Goal: Check status: Check status

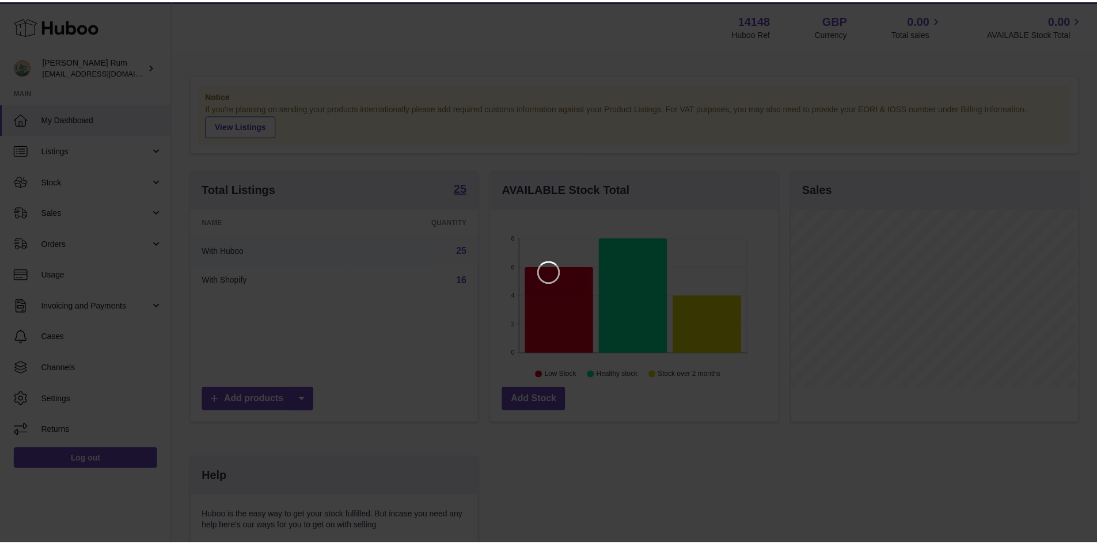
scroll to position [180, 290]
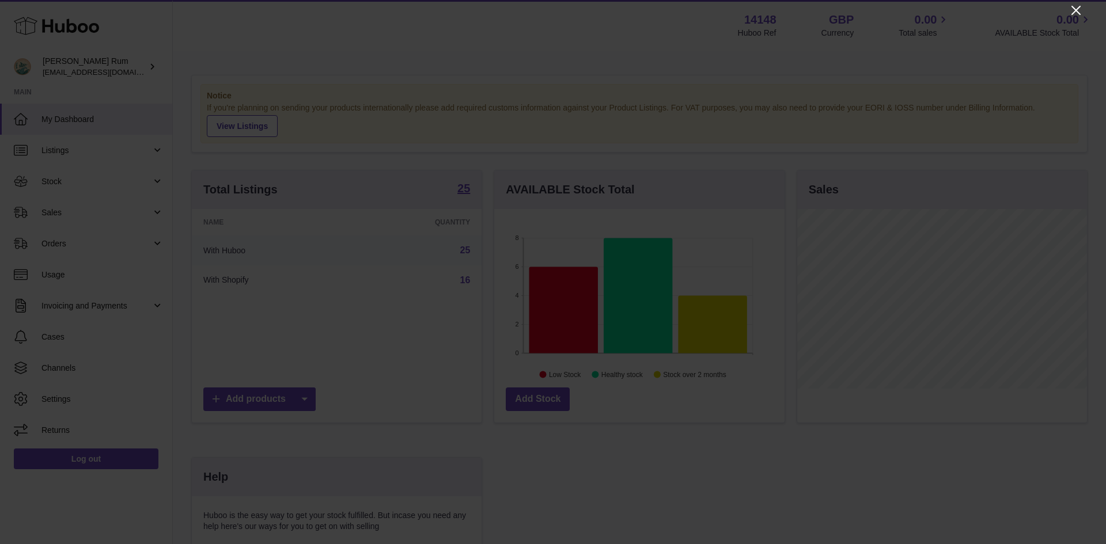
click at [1077, 9] on icon "Close" at bounding box center [1075, 10] width 9 height 9
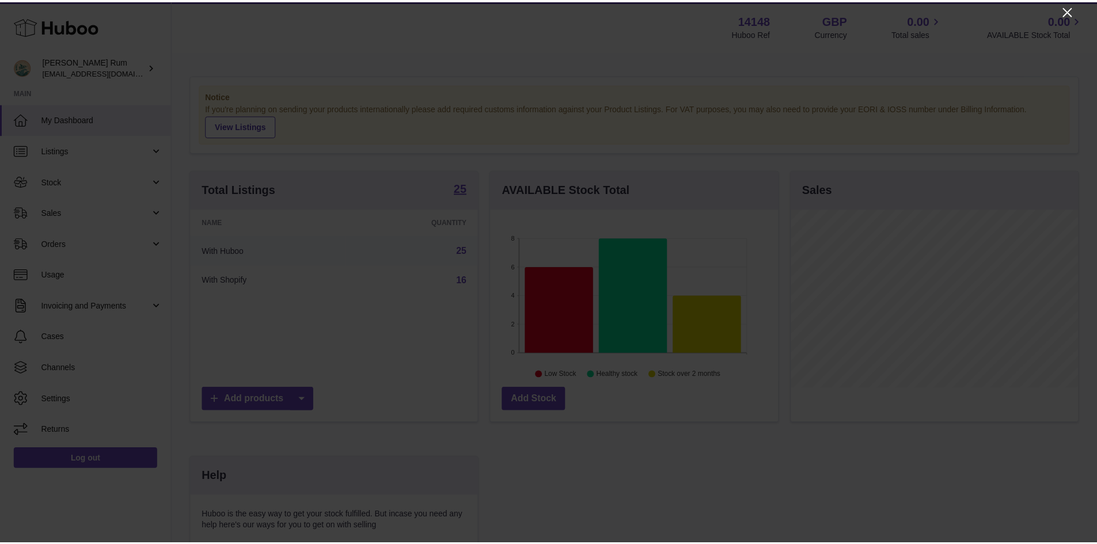
scroll to position [575613, 575506]
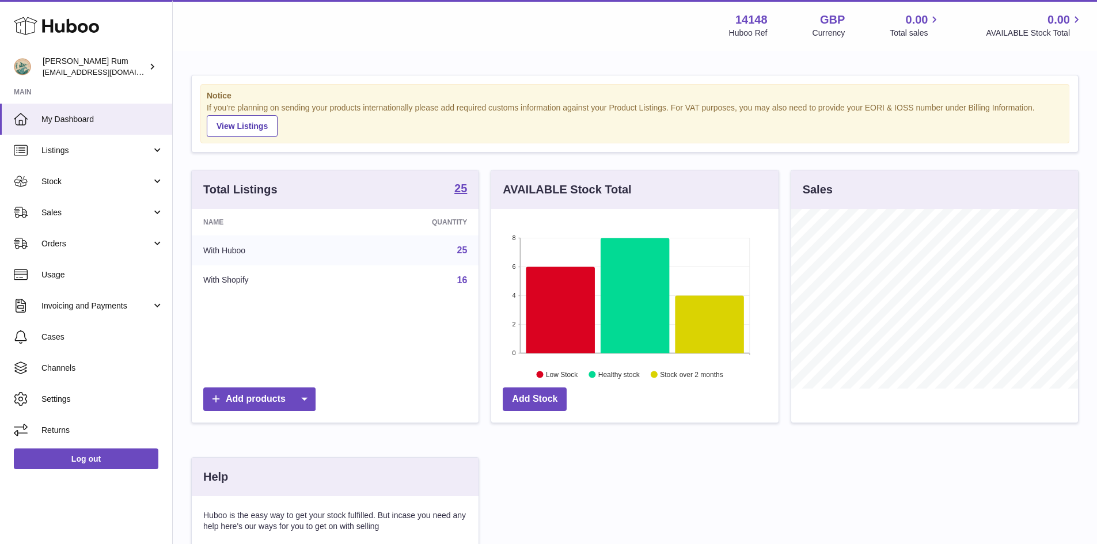
click at [480, 56] on div "Notice If you're planning on sending your products internationally please add r…" at bounding box center [635, 364] width 924 height 625
drag, startPoint x: 450, startPoint y: 54, endPoint x: 431, endPoint y: 59, distance: 19.6
click at [432, 58] on div "Notice If you're planning on sending your products internationally please add r…" at bounding box center [635, 364] width 924 height 625
click at [376, 65] on div "Notice If you're planning on sending your products internationally please add r…" at bounding box center [635, 364] width 924 height 625
click at [565, 306] on icon at bounding box center [560, 310] width 69 height 86
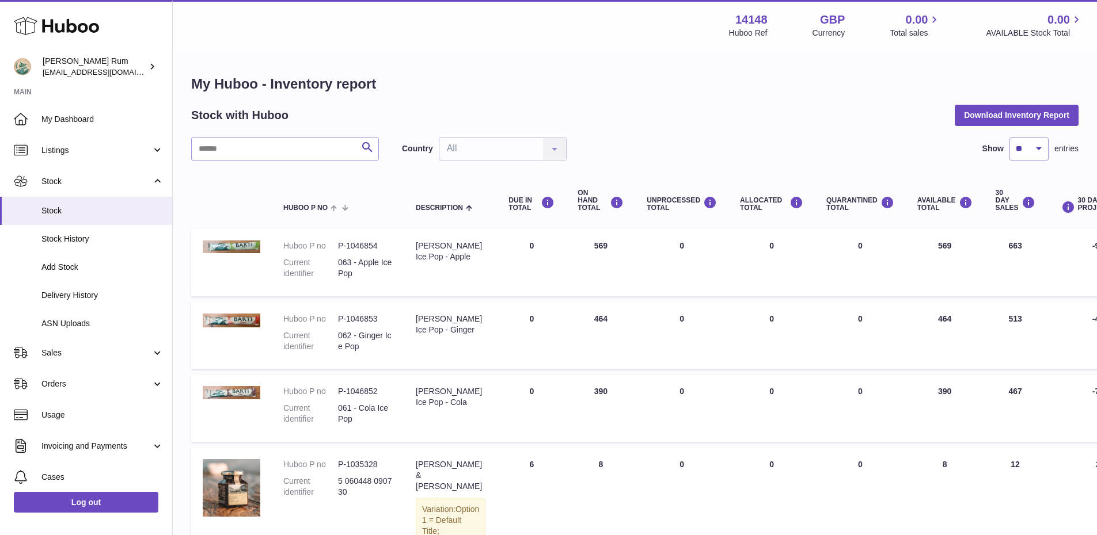
click at [678, 58] on div "My Huboo - Inventory report Stock with Huboo Download Inventory Report Search C…" at bounding box center [635, 493] width 924 height 882
click at [600, 48] on div "Menu Huboo 14148 Huboo Ref GBP Currency 0.00 Total sales 0.00 AVAILABLE Stock T…" at bounding box center [635, 25] width 924 height 51
click at [58, 208] on span "Stock" at bounding box center [102, 211] width 122 height 11
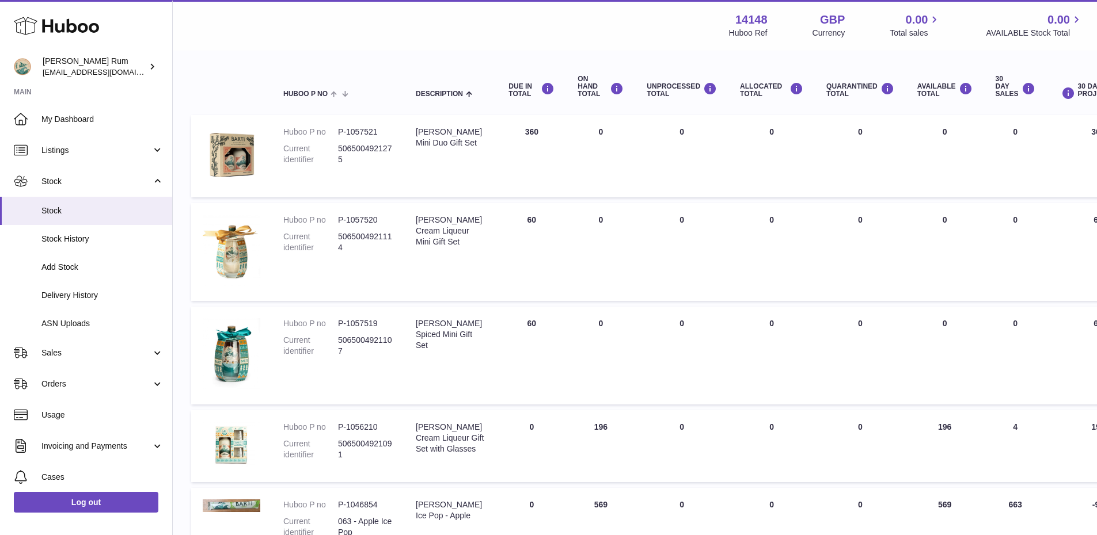
scroll to position [115, 0]
click at [37, 297] on link "Delivery History" at bounding box center [86, 296] width 172 height 28
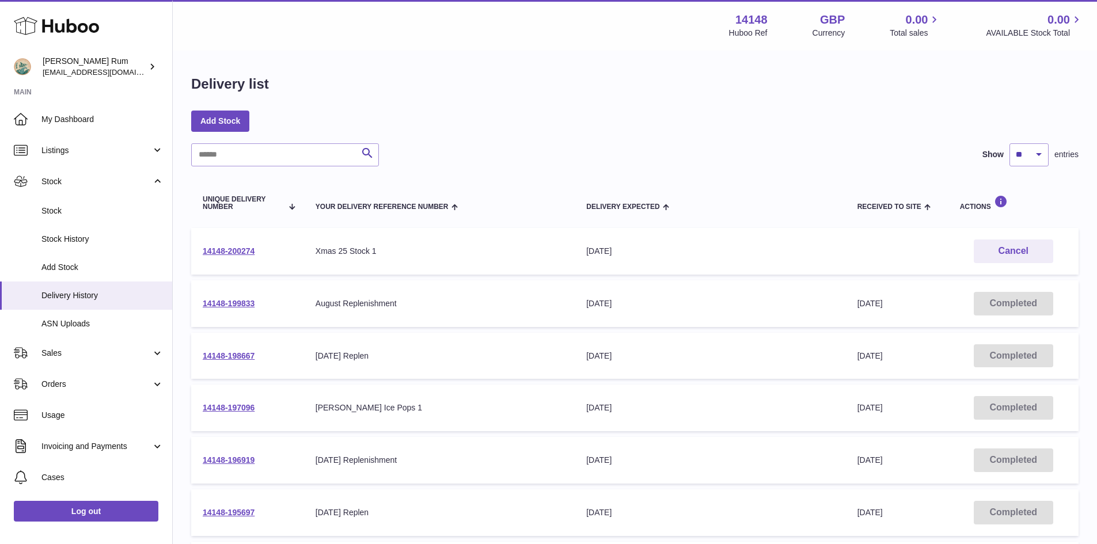
click at [573, 40] on div "Menu Huboo 14148 Huboo Ref GBP Currency 0.00 Total sales 0.00 AVAILABLE Stock T…" at bounding box center [635, 25] width 924 height 51
click at [585, 34] on div "Menu Huboo 14148 Huboo Ref GBP Currency 0.00 Total sales 0.00 AVAILABLE Stock T…" at bounding box center [635, 25] width 897 height 26
click at [518, 49] on div "Menu Huboo 14148 Huboo Ref GBP Currency 0.00 Total sales 0.00 AVAILABLE Stock T…" at bounding box center [635, 25] width 924 height 51
click at [517, 47] on div "Menu Huboo 14148 Huboo Ref GBP Currency 0.00 Total sales 0.00 AVAILABLE Stock T…" at bounding box center [635, 25] width 924 height 51
click at [524, 37] on div "Menu Huboo 14148 Huboo Ref GBP Currency 0.00 Total sales 0.00 AVAILABLE Stock T…" at bounding box center [635, 25] width 897 height 26
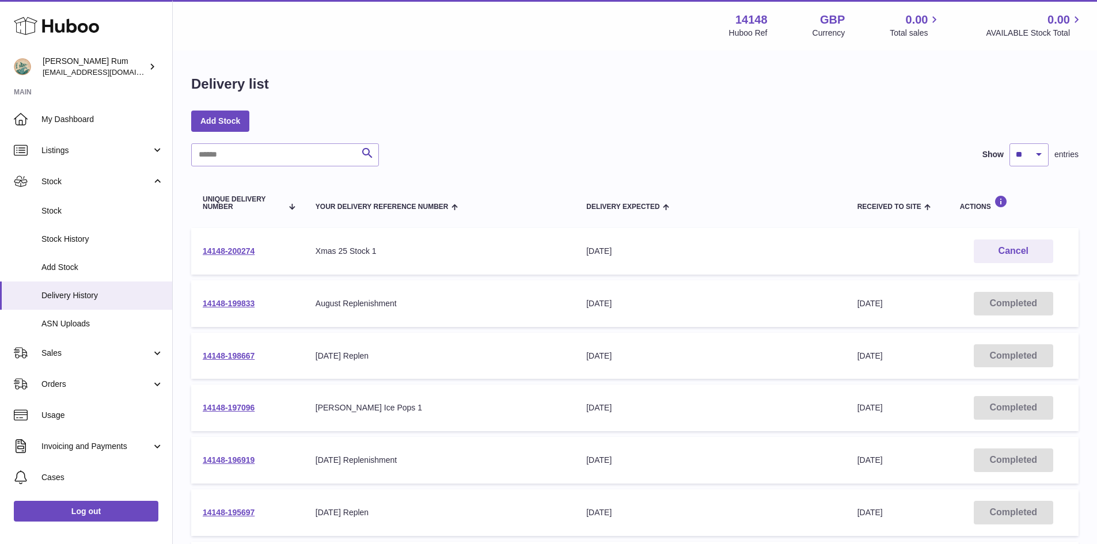
click at [705, 114] on div "Add Stock" at bounding box center [634, 121] width 887 height 21
drag, startPoint x: 248, startPoint y: 251, endPoint x: 303, endPoint y: 208, distance: 69.8
click at [248, 251] on link "14148-200274" at bounding box center [229, 250] width 52 height 9
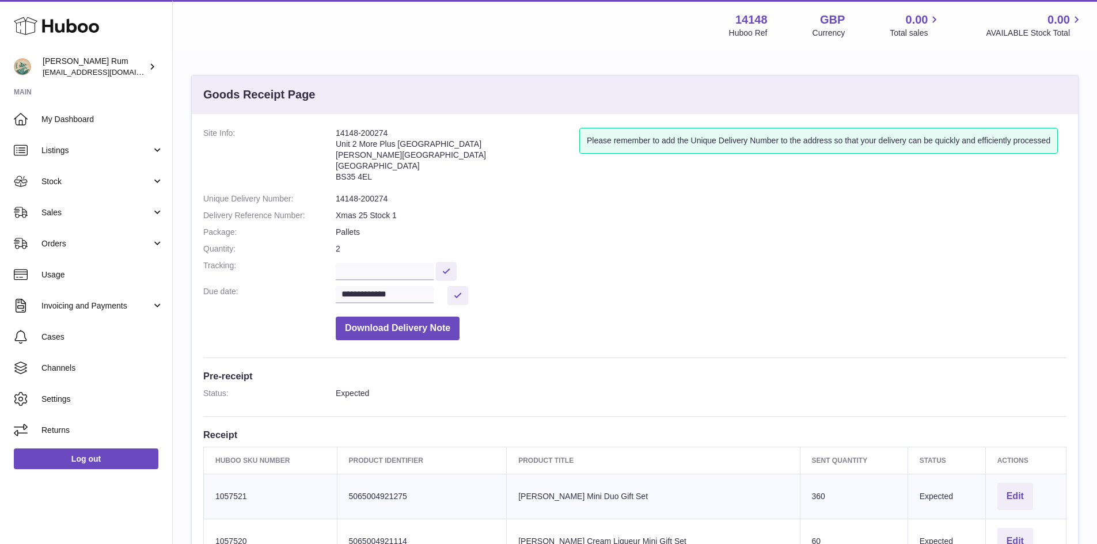
click at [685, 280] on dl "**********" at bounding box center [634, 237] width 863 height 218
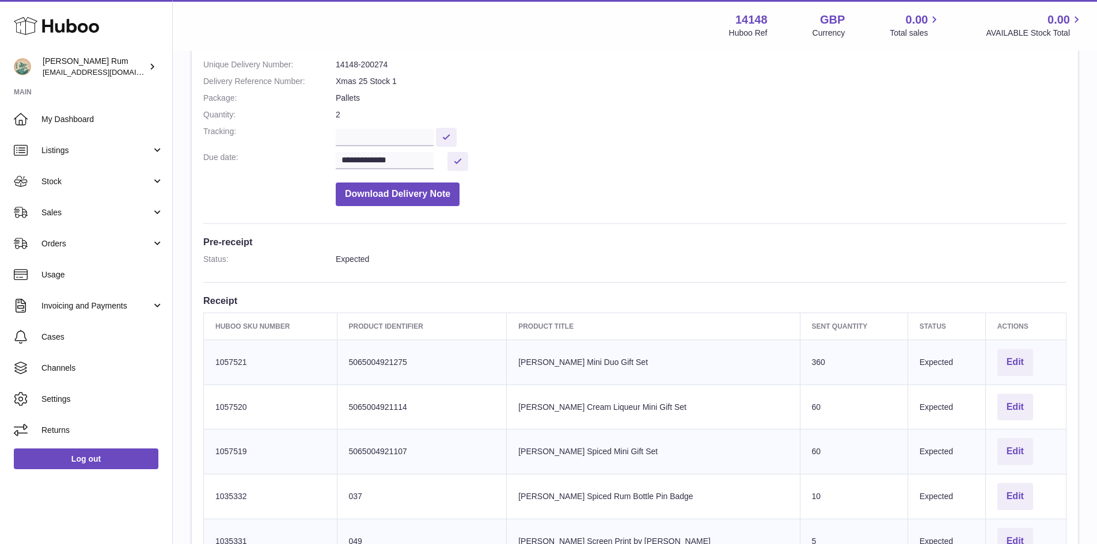
scroll to position [345, 0]
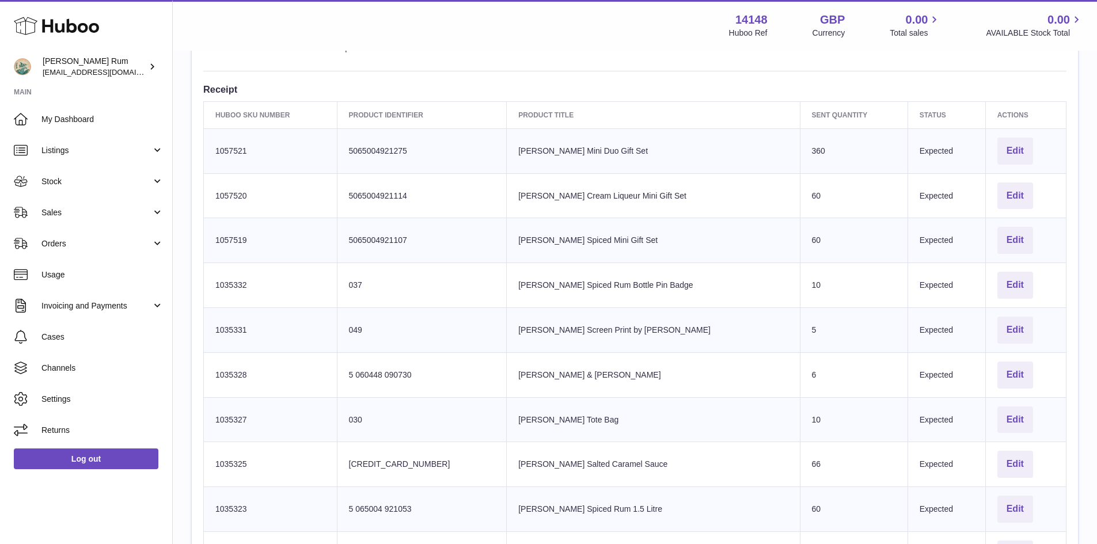
drag, startPoint x: 719, startPoint y: 69, endPoint x: 697, endPoint y: 74, distance: 22.6
click at [717, 69] on div "**********" at bounding box center [635, 272] width 886 height 1006
click at [665, 77] on div "**********" at bounding box center [635, 272] width 886 height 1006
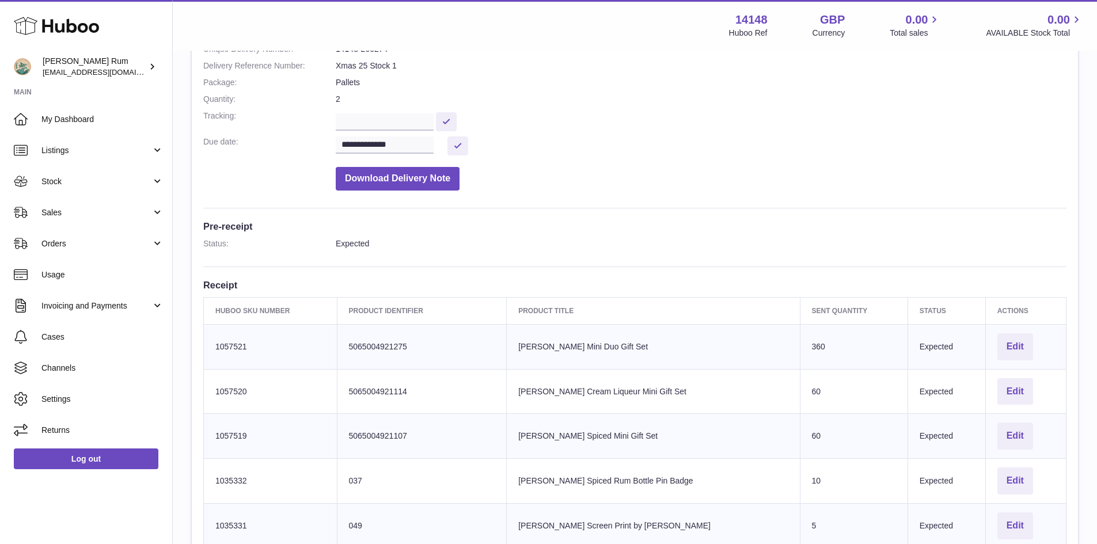
scroll to position [0, 0]
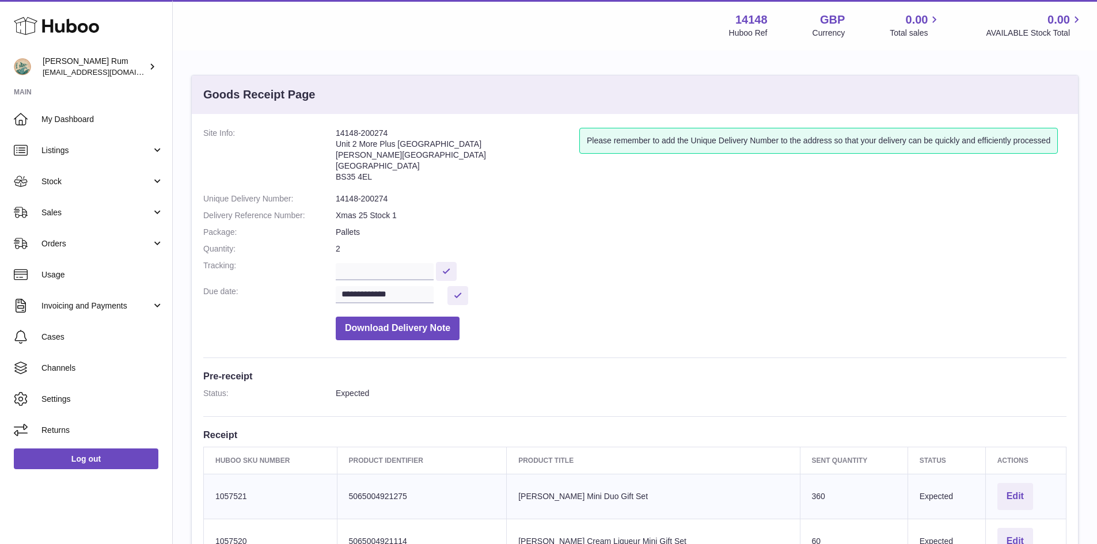
click at [664, 197] on dd "14148-200274" at bounding box center [701, 198] width 731 height 11
click at [571, 268] on dd at bounding box center [701, 270] width 731 height 20
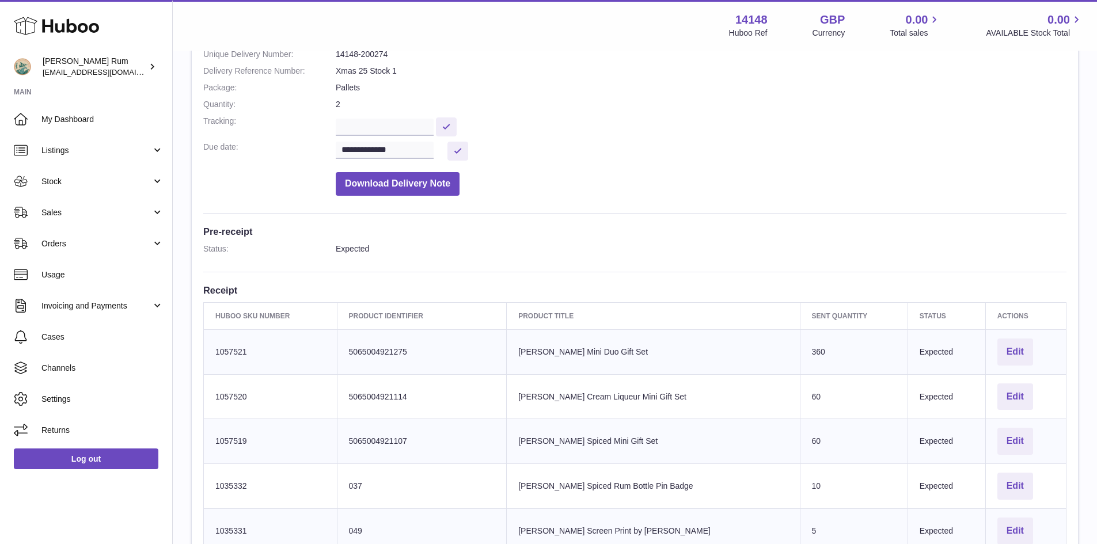
scroll to position [132, 0]
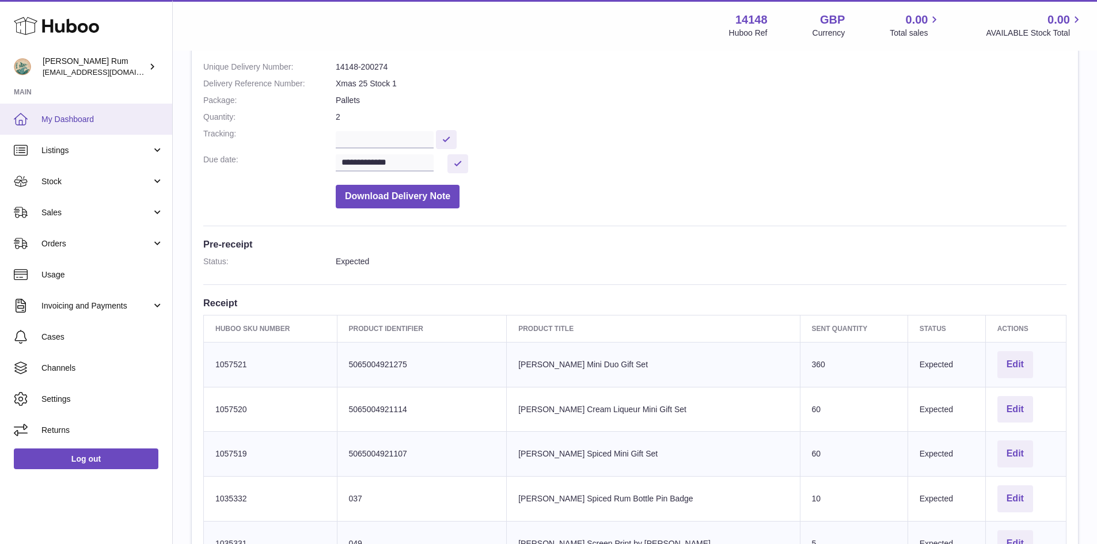
click at [86, 109] on link "My Dashboard" at bounding box center [86, 119] width 172 height 31
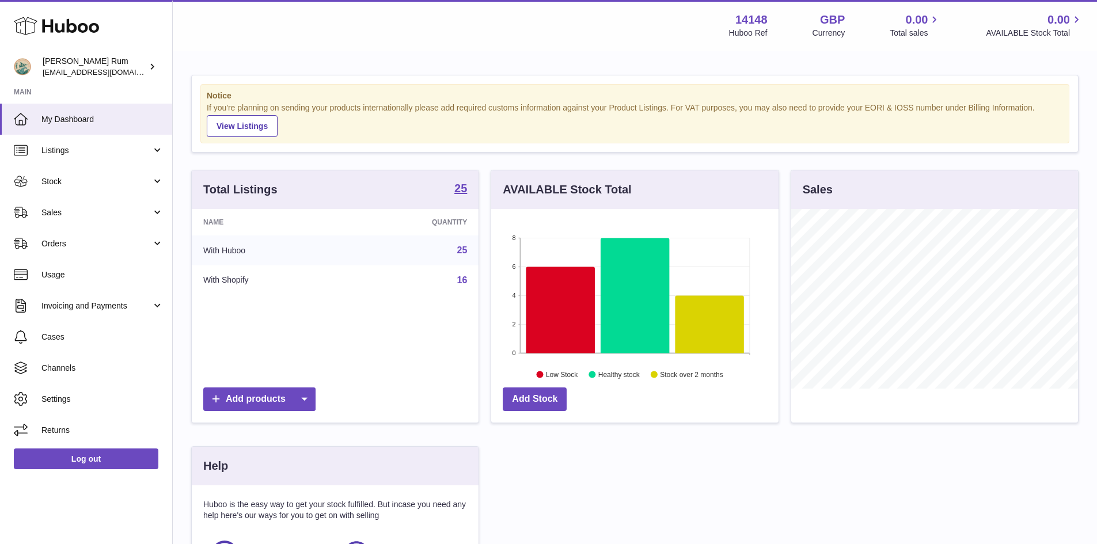
scroll to position [180, 287]
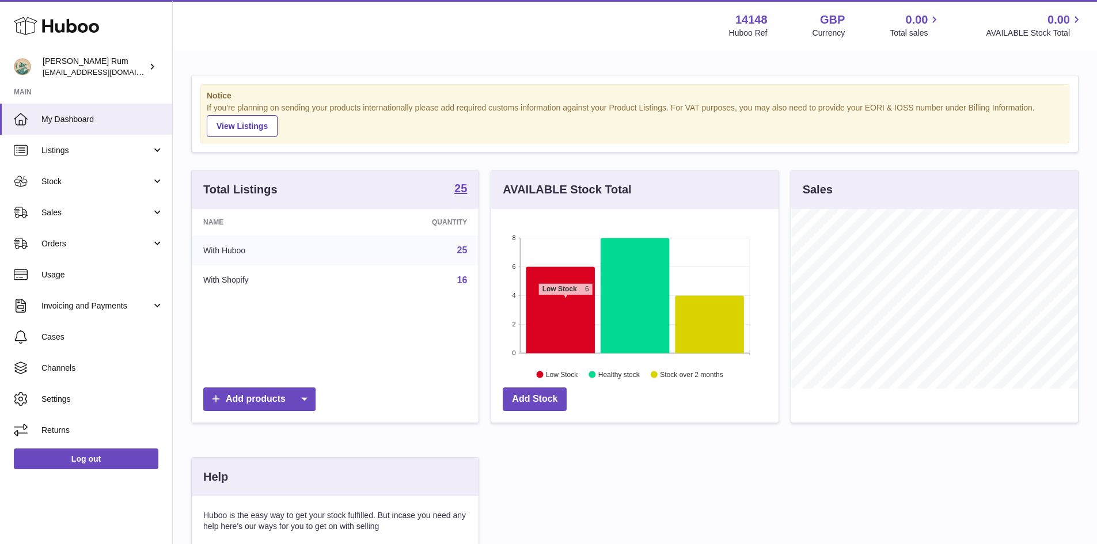
click at [565, 301] on icon at bounding box center [560, 310] width 69 height 86
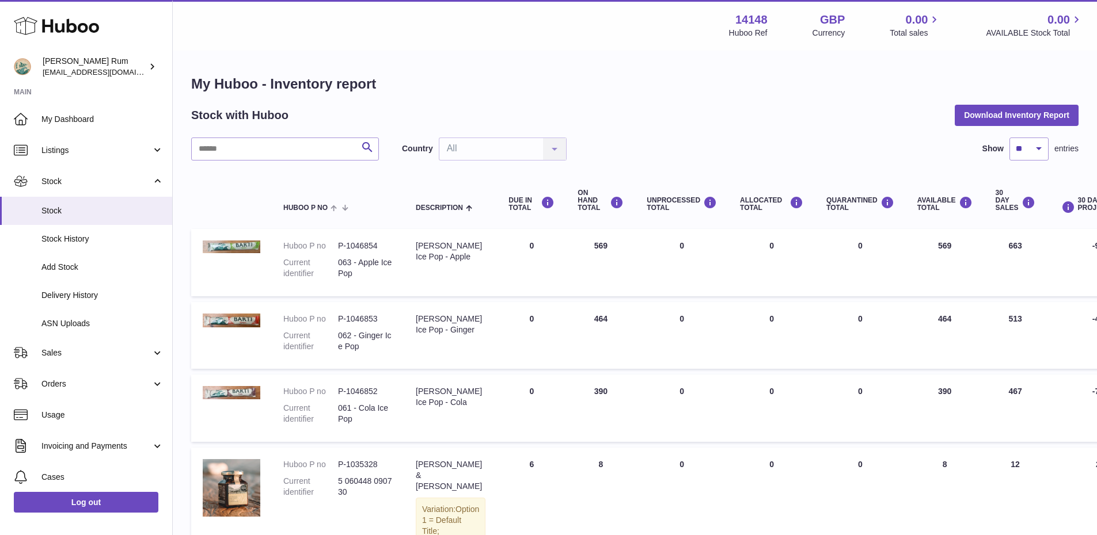
click at [821, 144] on div "Search Country All All No elements found. Consider changing the search query. L…" at bounding box center [634, 149] width 887 height 23
click at [59, 126] on link "My Dashboard" at bounding box center [86, 119] width 172 height 31
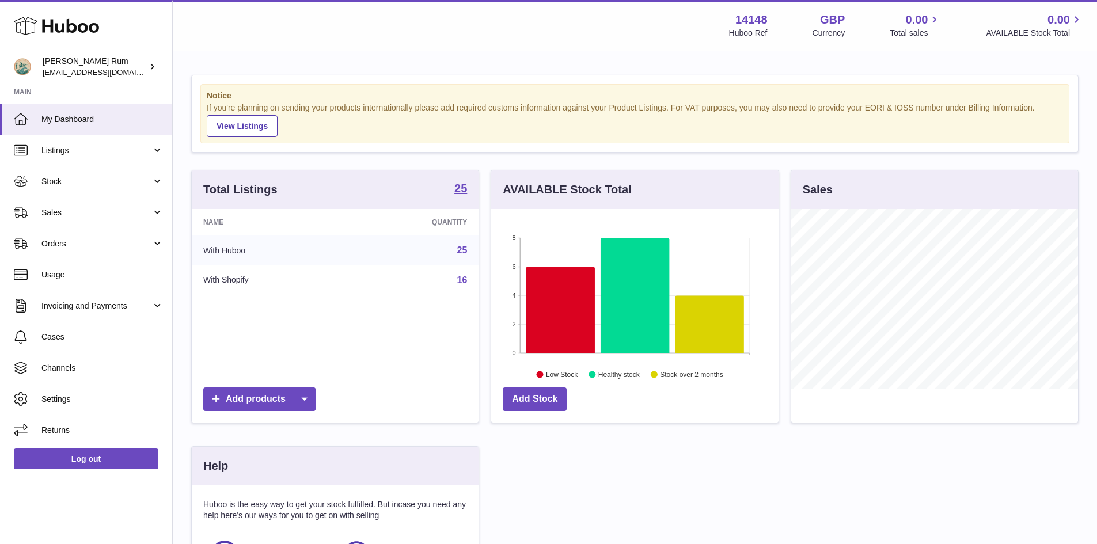
scroll to position [180, 287]
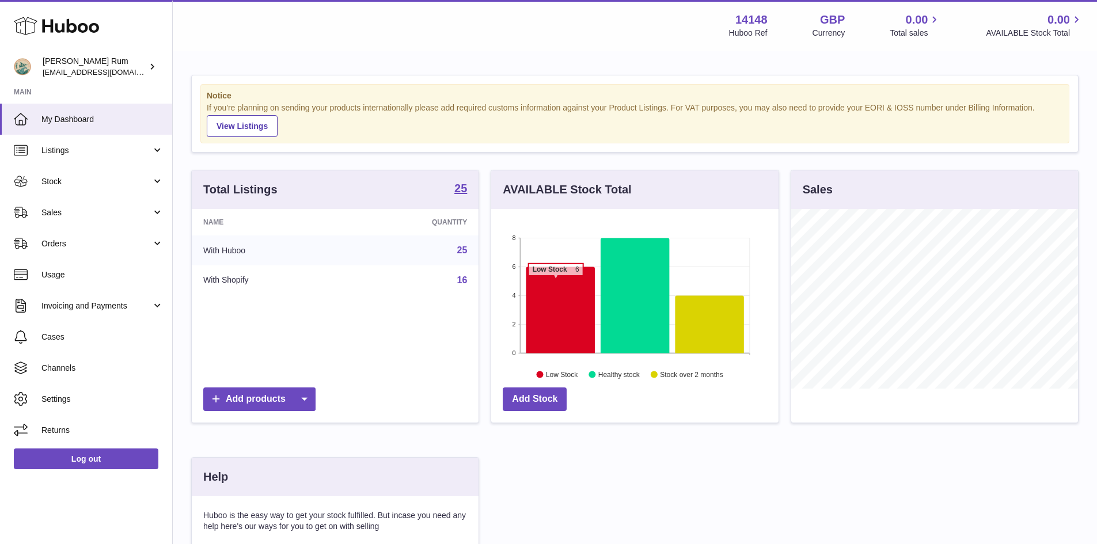
click at [556, 282] on icon at bounding box center [560, 310] width 69 height 86
